Goal: Navigation & Orientation: Find specific page/section

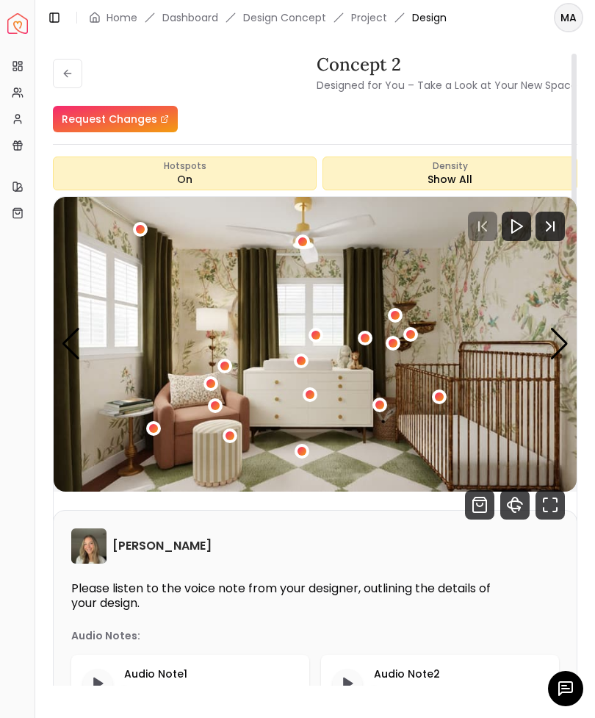
click at [554, 502] on icon "Fullscreen" at bounding box center [550, 504] width 29 height 29
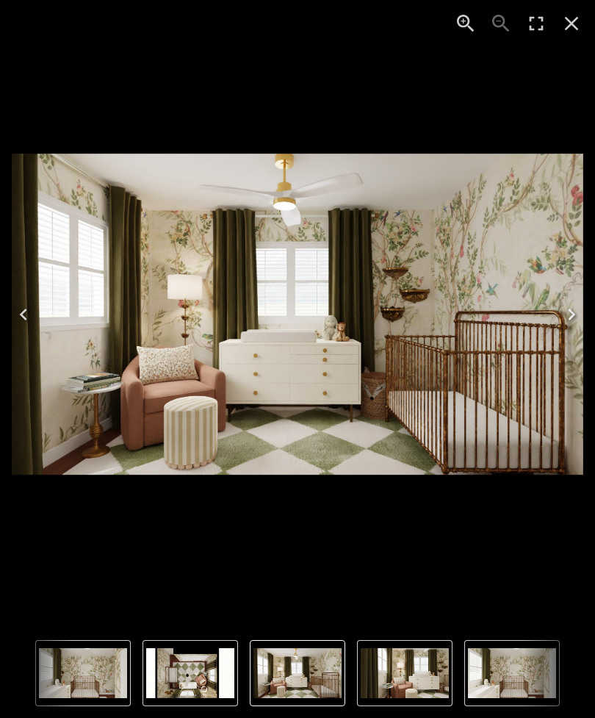
click at [570, 322] on icon "Next" at bounding box center [572, 315] width 24 height 24
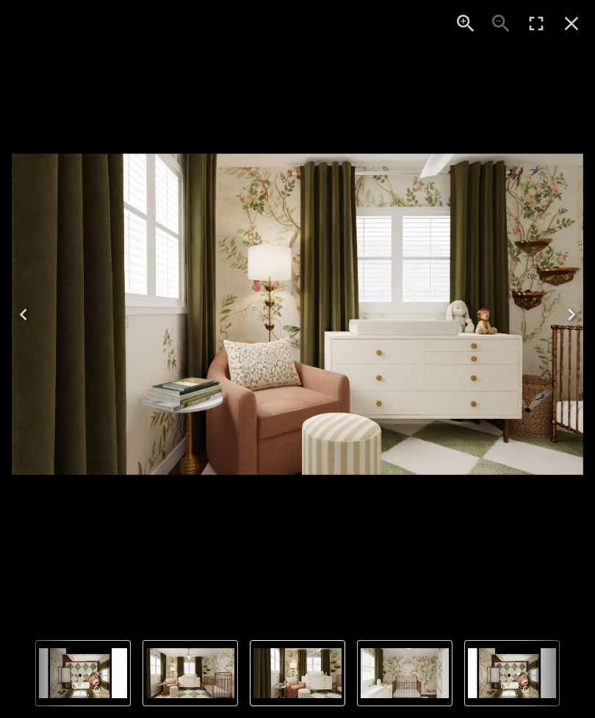
click at [563, 315] on icon "Next" at bounding box center [572, 315] width 24 height 24
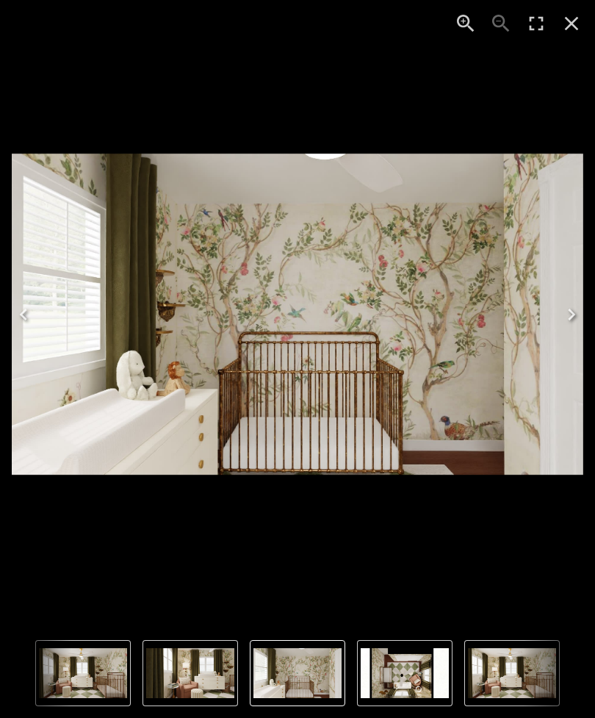
click at [566, 316] on icon "Next" at bounding box center [572, 315] width 24 height 24
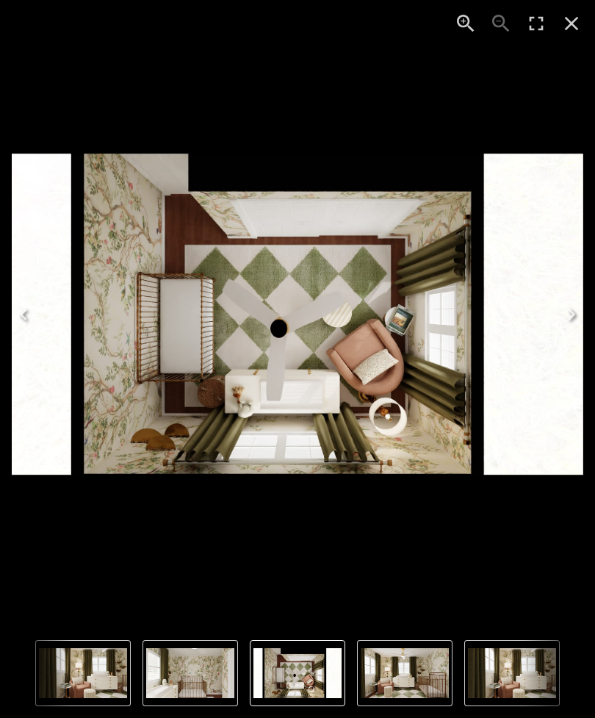
click at [567, 315] on icon "Next" at bounding box center [572, 315] width 24 height 24
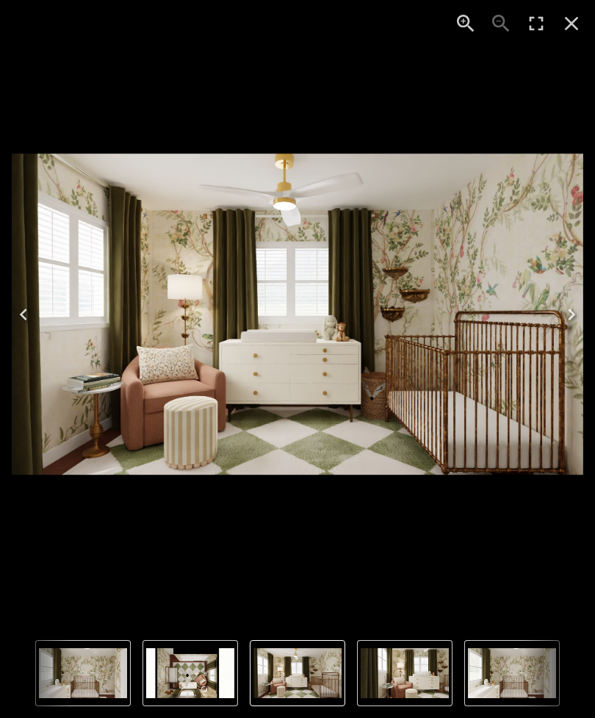
click at [566, 19] on icon "Close" at bounding box center [572, 24] width 24 height 24
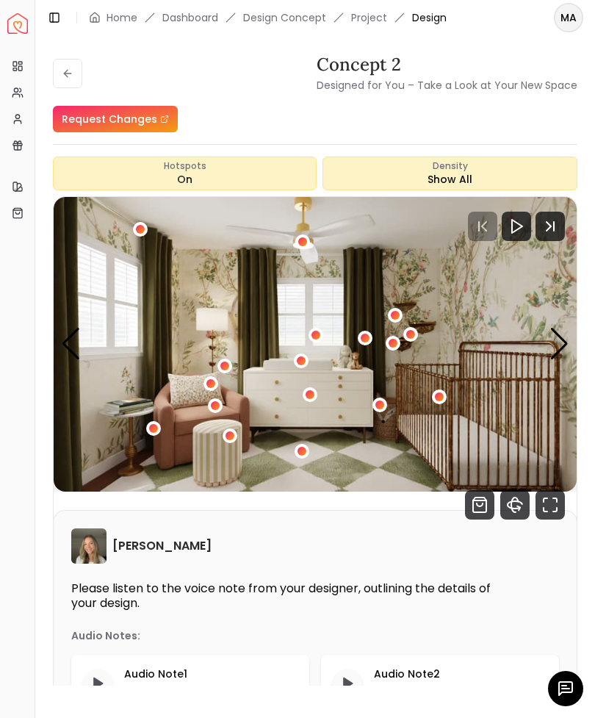
click at [62, 70] on icon at bounding box center [68, 74] width 12 height 12
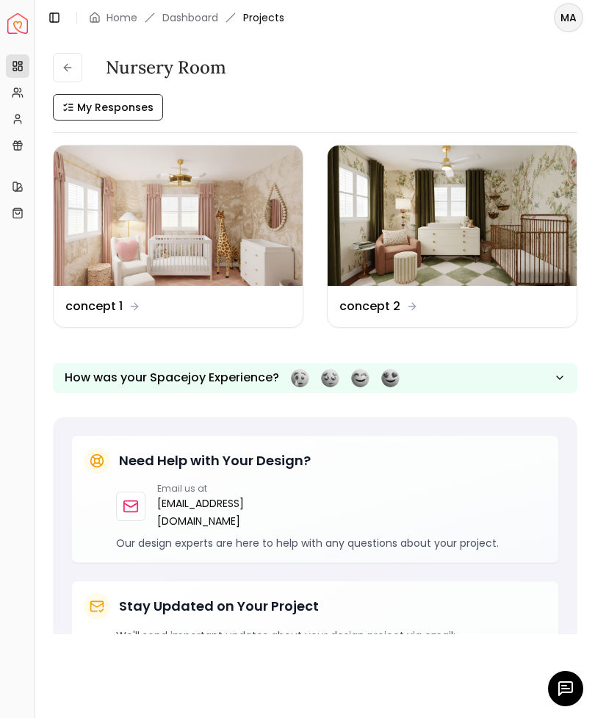
click at [185, 232] on img at bounding box center [178, 216] width 249 height 140
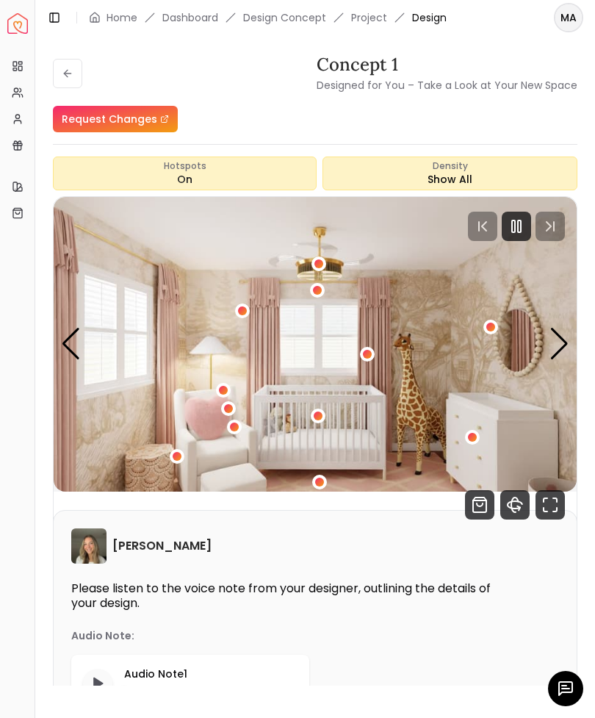
click at [551, 503] on icon "Fullscreen" at bounding box center [550, 504] width 29 height 29
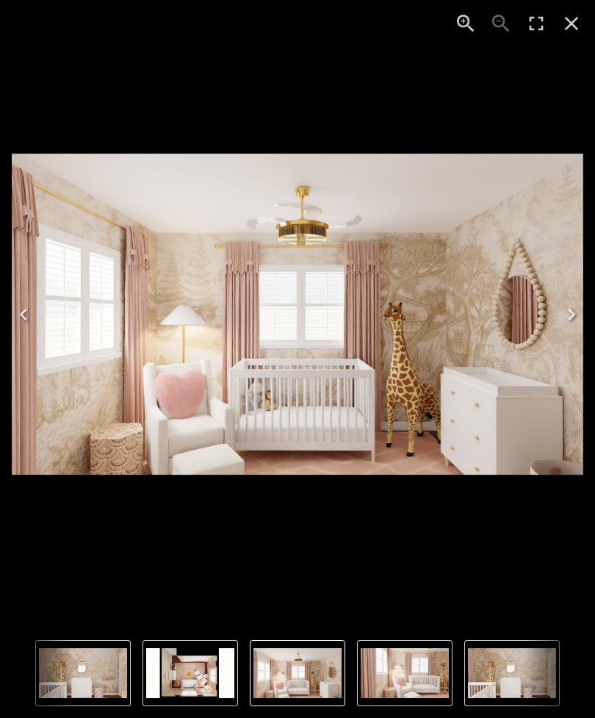
click at [200, 690] on img "4 of 4" at bounding box center [190, 673] width 88 height 50
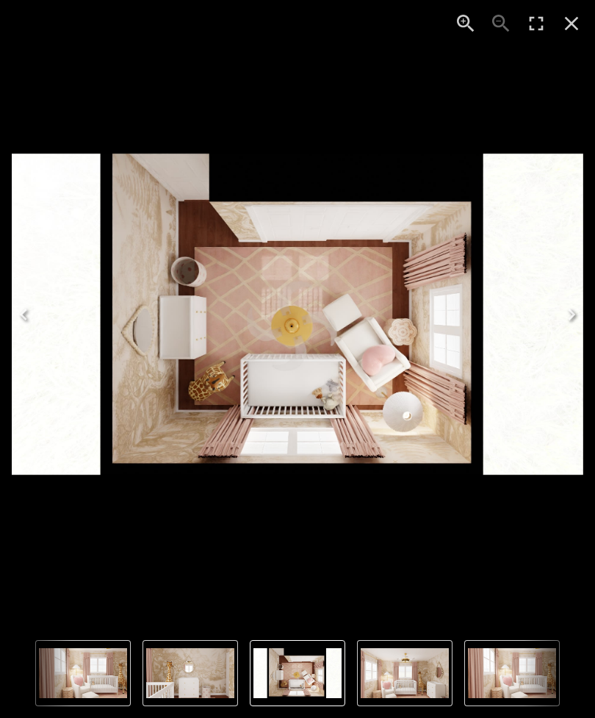
click at [381, 678] on img "1 of 4" at bounding box center [405, 673] width 88 height 50
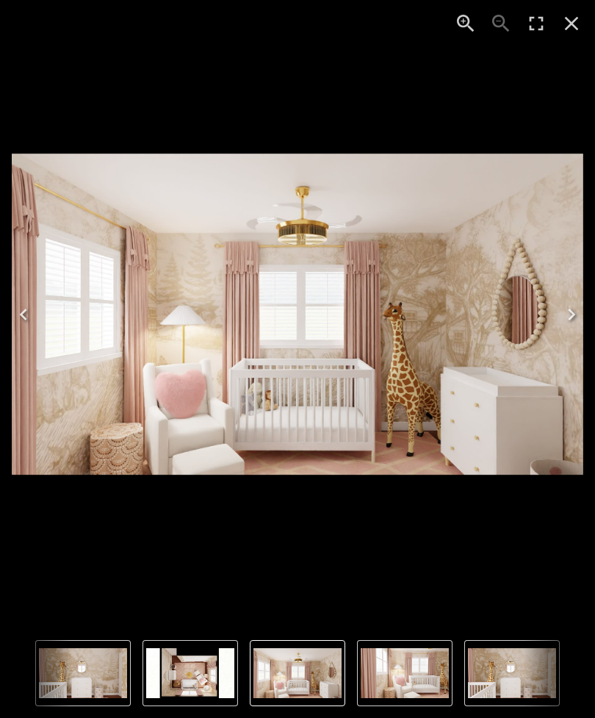
click at [568, 22] on icon "Close" at bounding box center [572, 24] width 24 height 24
